Goal: Find specific page/section: Find specific page/section

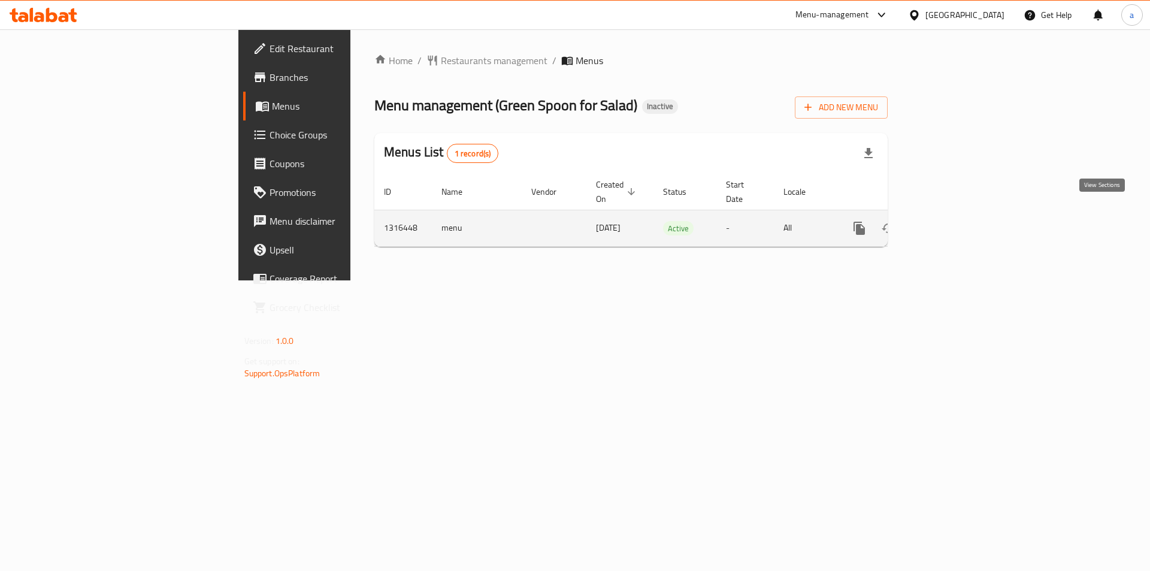
click at [960, 225] on link "enhanced table" at bounding box center [945, 228] width 29 height 29
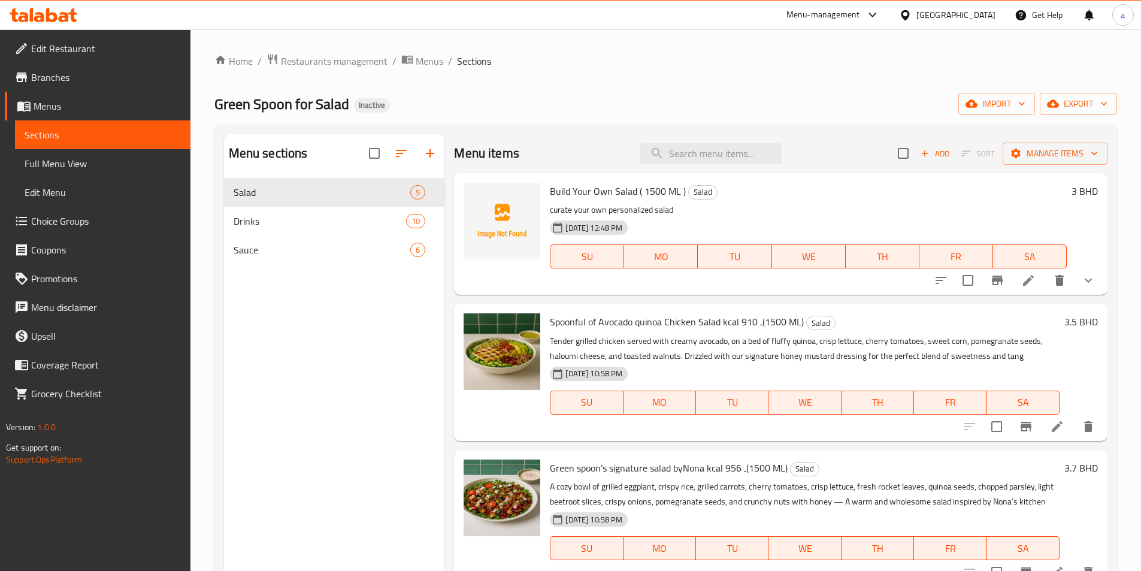
click at [71, 165] on span "Full Menu View" at bounding box center [103, 163] width 156 height 14
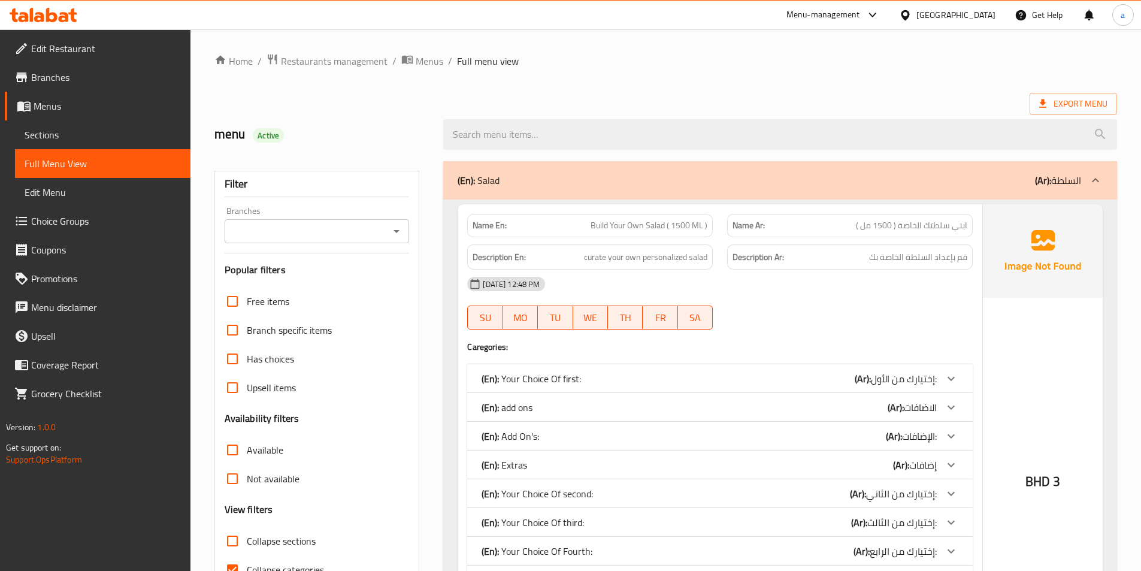
click at [71, 165] on span "Full Menu View" at bounding box center [103, 163] width 156 height 14
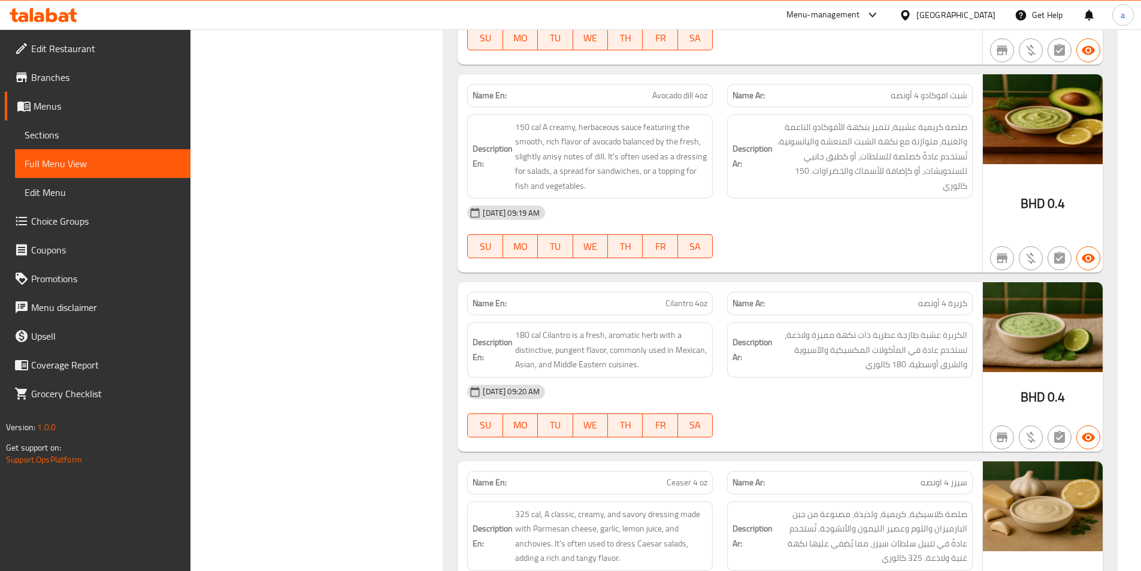
scroll to position [3624, 0]
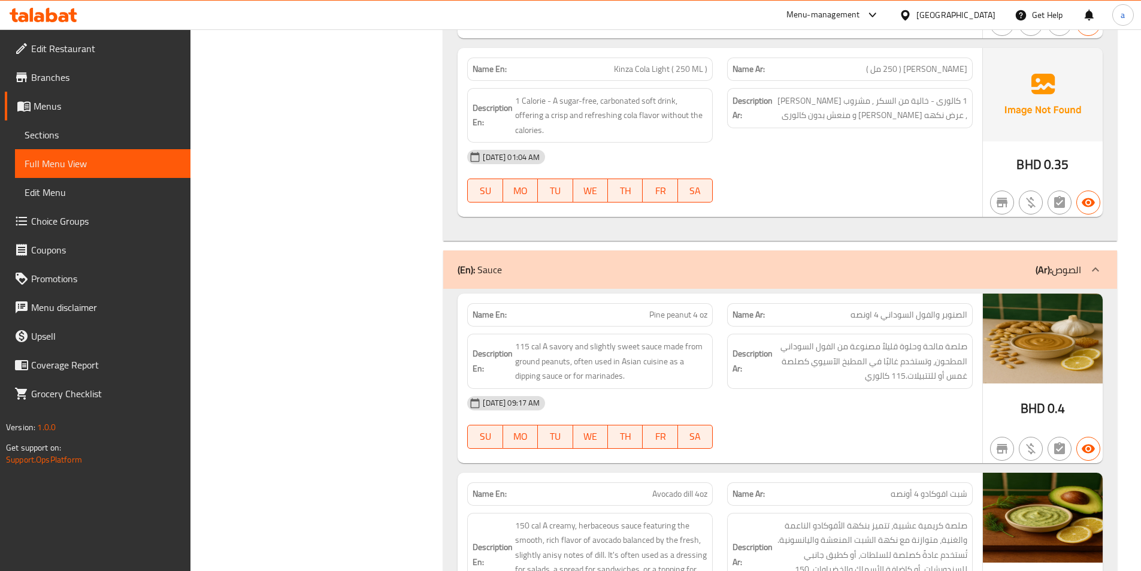
click at [56, 14] on icon at bounding box center [51, 15] width 11 height 14
